Goal: Use online tool/utility: Utilize a website feature to perform a specific function

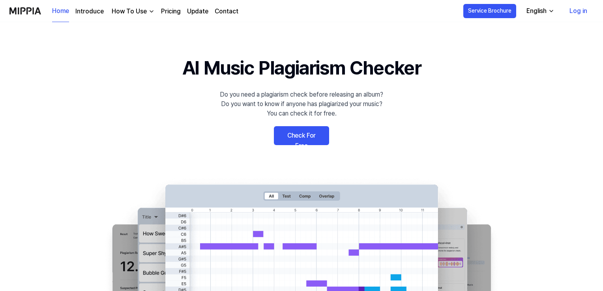
click at [285, 137] on link "Check For Free" at bounding box center [301, 135] width 55 height 19
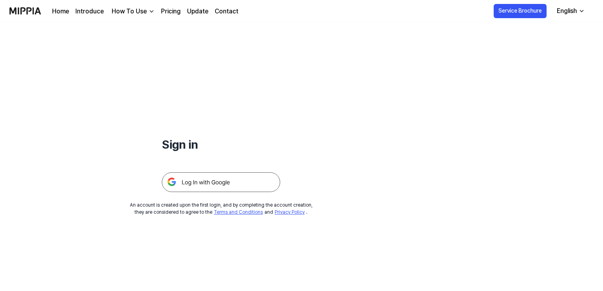
drag, startPoint x: 0, startPoint y: 0, endPoint x: 197, endPoint y: 183, distance: 269.1
click at [197, 183] on img at bounding box center [221, 183] width 118 height 20
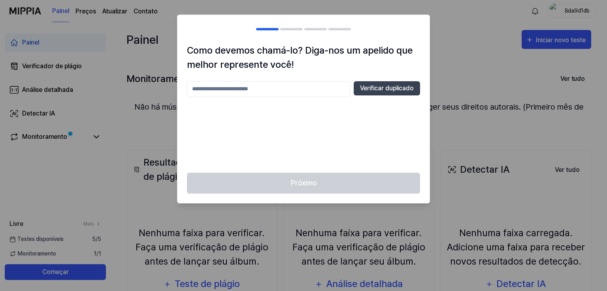
click at [284, 88] on input "text" at bounding box center [268, 89] width 163 height 16
type input "*****"
click at [396, 90] on font "Verificar duplicado" at bounding box center [387, 89] width 54 height 8
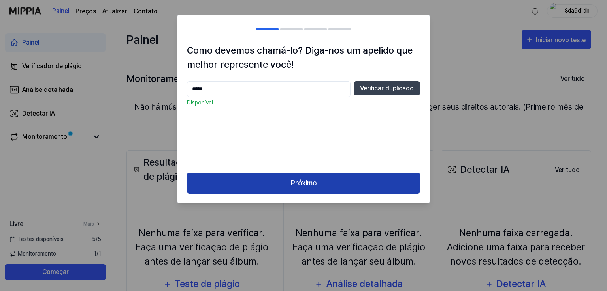
click at [314, 186] on font "Próximo" at bounding box center [304, 183] width 26 height 8
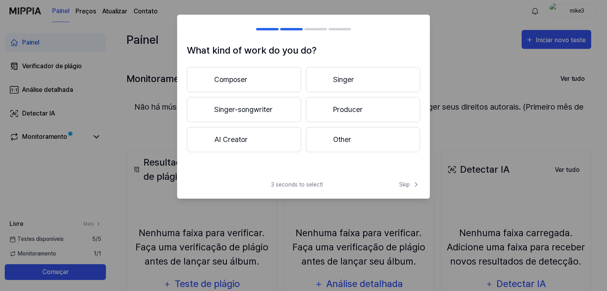
click at [329, 138] on button "Other" at bounding box center [363, 139] width 114 height 25
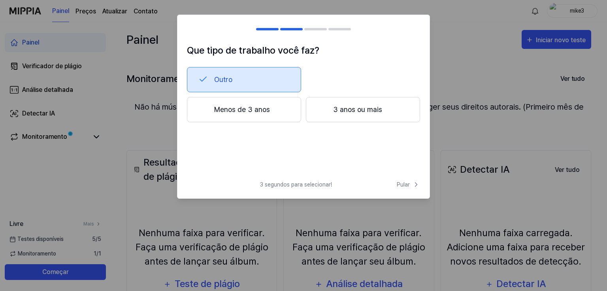
click at [269, 110] on button "Menos de 3 anos" at bounding box center [244, 109] width 114 height 25
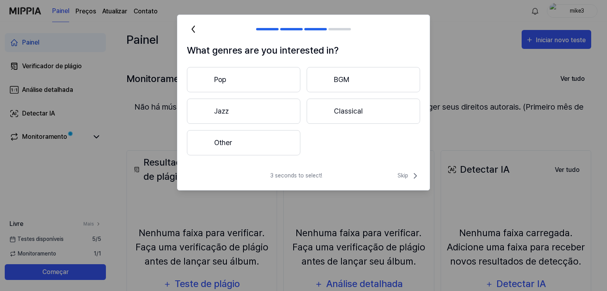
click at [257, 145] on button "Other" at bounding box center [243, 142] width 113 height 25
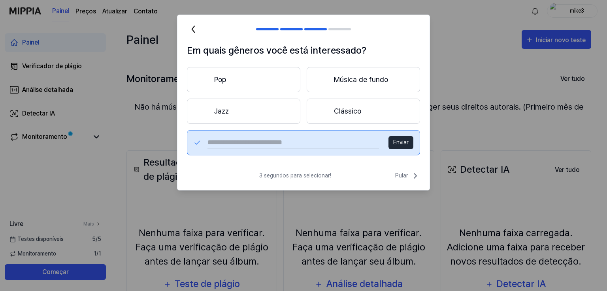
click at [249, 75] on button "Pop" at bounding box center [243, 79] width 113 height 25
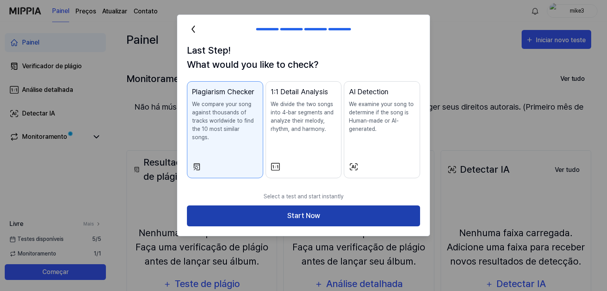
click at [264, 206] on button "Start Now" at bounding box center [303, 216] width 233 height 21
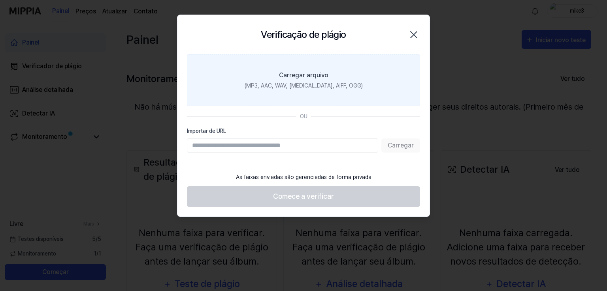
click at [302, 71] on font "Carregar arquivo" at bounding box center [303, 75] width 49 height 8
click at [0, 0] on input "Carregar arquivo (MP3, AAC, WAV, FLAC, AIFF, OGG)" at bounding box center [0, 0] width 0 height 0
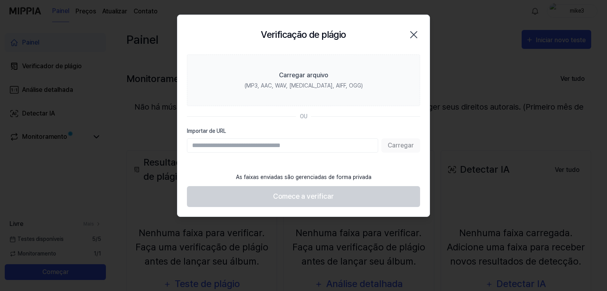
click at [413, 34] on icon "button" at bounding box center [413, 35] width 6 height 6
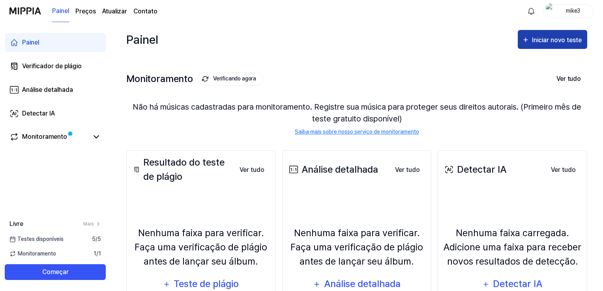
click at [551, 47] on button "Iniciar novo teste" at bounding box center [552, 39] width 69 height 19
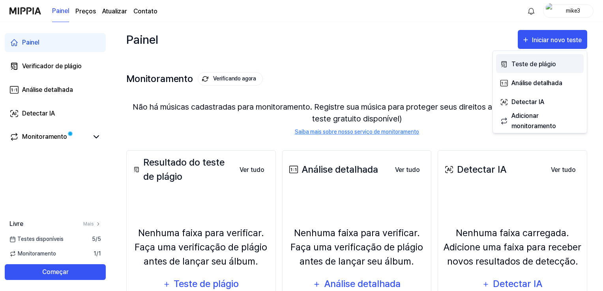
click at [540, 64] on font "Teste de plágio" at bounding box center [534, 64] width 45 height 8
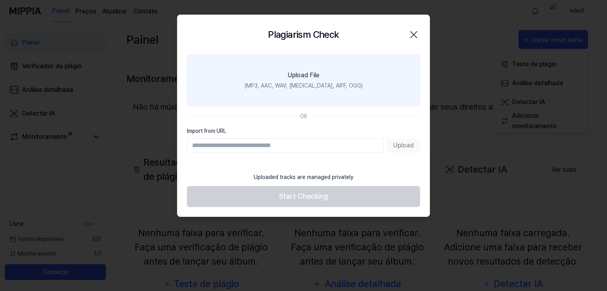
click at [301, 81] on label "Upload File (MP3, AAC, WAV, [MEDICAL_DATA], AIFF, OGG)" at bounding box center [303, 80] width 233 height 52
click at [0, 0] on input "Upload File (MP3, AAC, WAV, [MEDICAL_DATA], AIFF, OGG)" at bounding box center [0, 0] width 0 height 0
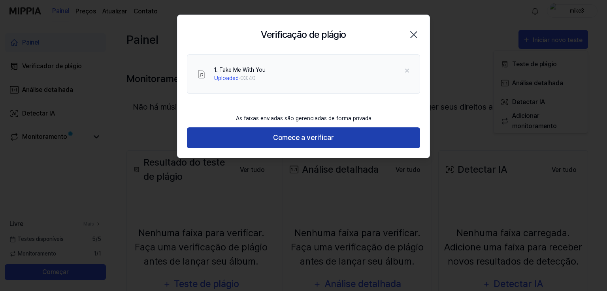
click at [237, 141] on button "Comece a verificar" at bounding box center [303, 138] width 233 height 21
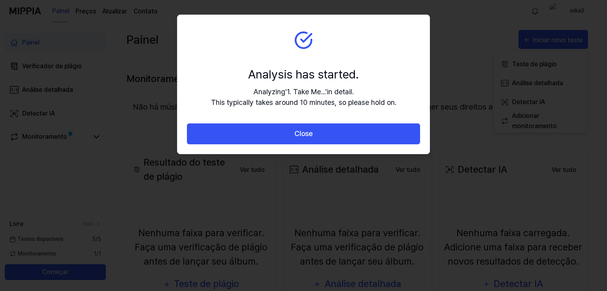
click at [237, 141] on button "Close" at bounding box center [303, 134] width 233 height 21
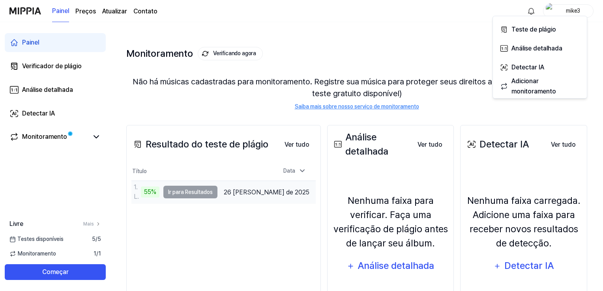
scroll to position [39, 0]
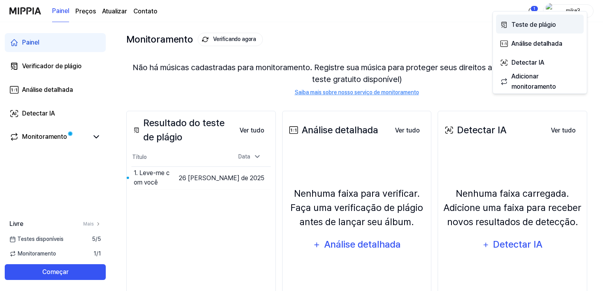
click at [523, 21] on font "Teste de plágio" at bounding box center [534, 25] width 45 height 8
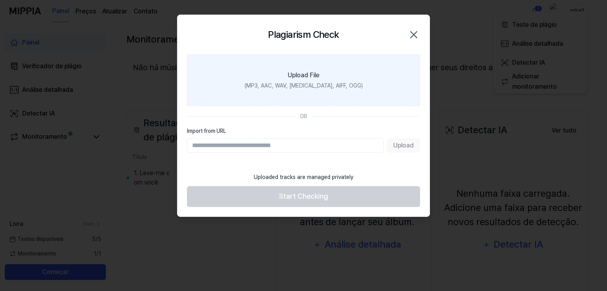
click at [314, 71] on div "Upload File" at bounding box center [303, 75] width 32 height 9
click at [0, 0] on input "Upload File (MP3, AAC, WAV, [MEDICAL_DATA], AIFF, OGG)" at bounding box center [0, 0] width 0 height 0
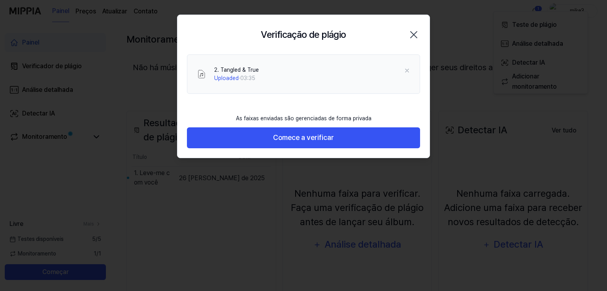
click at [243, 142] on button "Comece a verificar" at bounding box center [303, 138] width 233 height 21
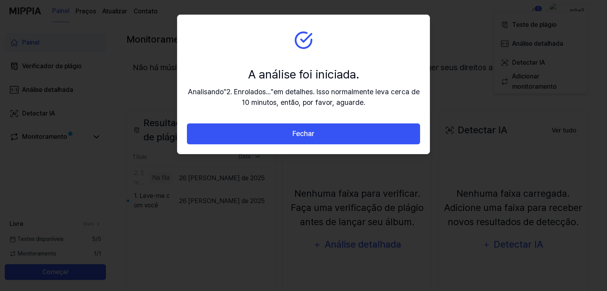
click at [243, 142] on button "Fechar" at bounding box center [303, 134] width 233 height 21
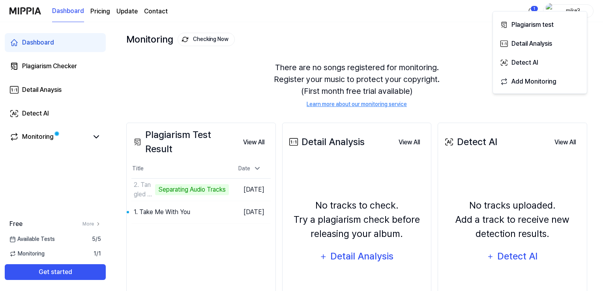
click at [342, 16] on div "Dashboard Pricing Update Contact 1 mike3" at bounding box center [301, 11] width 584 height 22
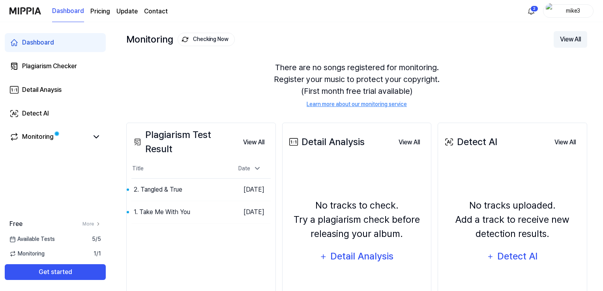
click at [558, 38] on button "View All" at bounding box center [571, 39] width 34 height 17
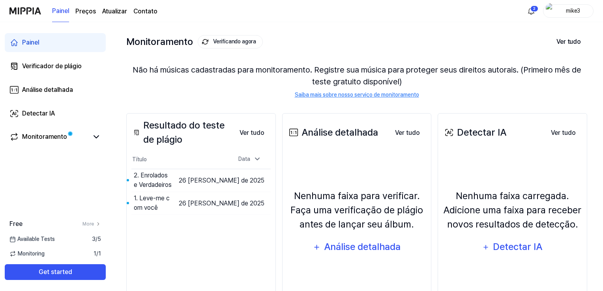
scroll to position [39, 0]
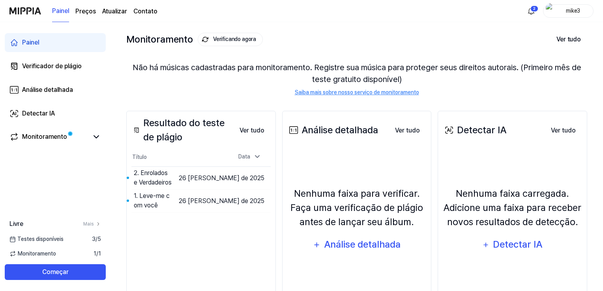
click at [566, 8] on font "mike3" at bounding box center [573, 11] width 14 height 6
click at [486, 28] on div "Monitoramento Verificando agora Ver tudo Monitoramento Não há músicas cadastrad…" at bounding box center [356, 56] width 461 height 78
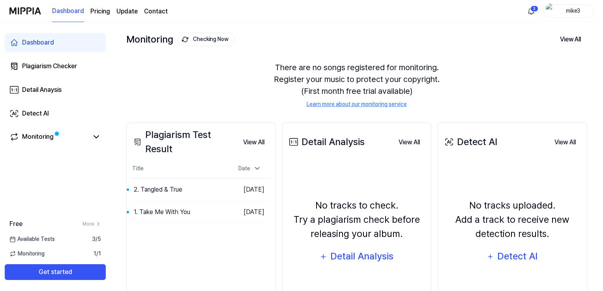
click at [436, 112] on div "Plagiarism Test Result View All Plagiarism Test Result Title Date 2. Tangled & …" at bounding box center [356, 227] width 461 height 240
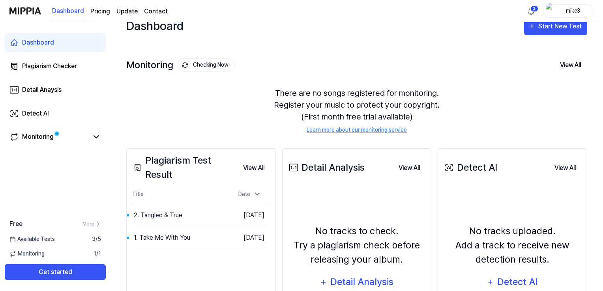
scroll to position [0, 0]
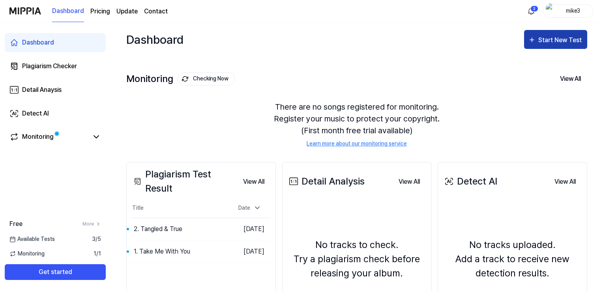
click at [543, 38] on div "Start New Test" at bounding box center [561, 40] width 45 height 10
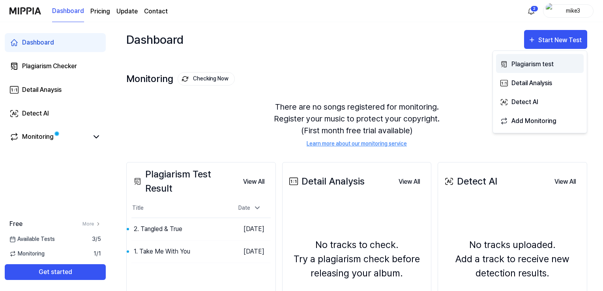
click at [522, 63] on div "Plagiarism test" at bounding box center [546, 64] width 69 height 10
click at [519, 67] on div "Plagiarism test" at bounding box center [546, 64] width 69 height 10
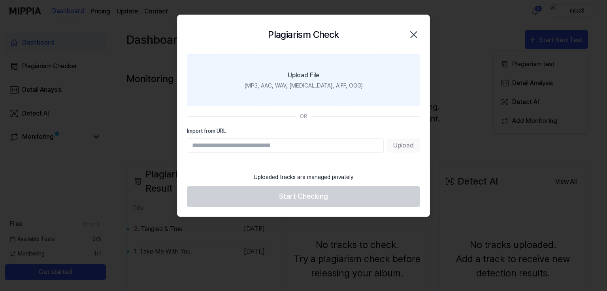
click at [297, 69] on label "Upload File (MP3, AAC, WAV, [MEDICAL_DATA], AIFF, OGG)" at bounding box center [303, 80] width 233 height 52
click at [0, 0] on input "Upload File (MP3, AAC, WAV, [MEDICAL_DATA], AIFF, OGG)" at bounding box center [0, 0] width 0 height 0
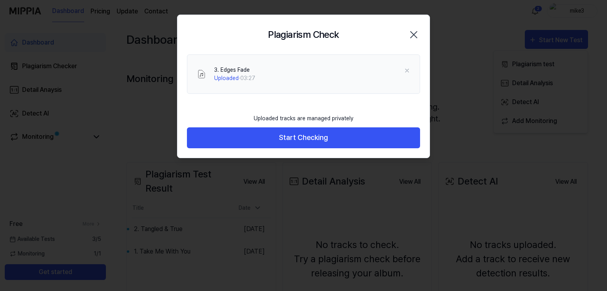
click at [229, 144] on button "Start Checking" at bounding box center [303, 138] width 233 height 21
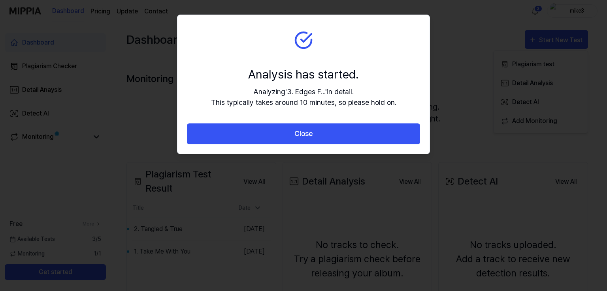
click at [229, 144] on div "Close" at bounding box center [303, 139] width 252 height 30
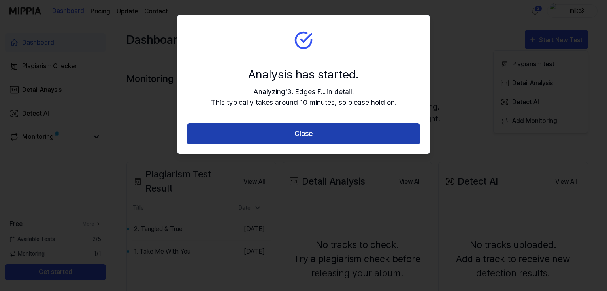
click at [232, 139] on button "Close" at bounding box center [303, 134] width 233 height 21
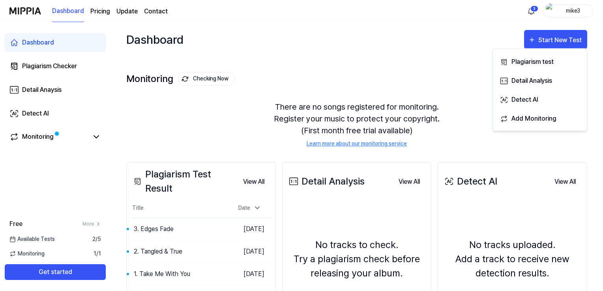
scroll to position [39, 0]
